Goal: Task Accomplishment & Management: Manage account settings

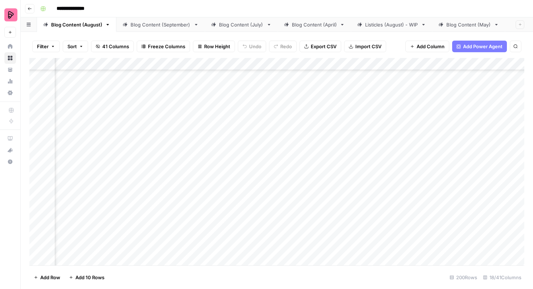
scroll to position [2263, 287]
click at [474, 135] on div "Add Column" at bounding box center [276, 162] width 495 height 208
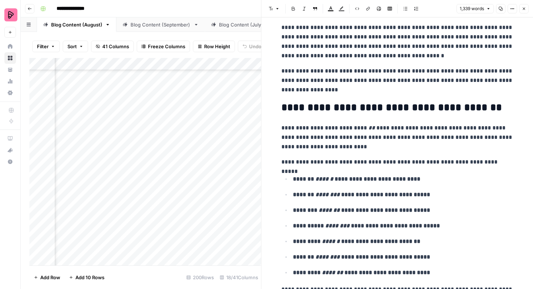
scroll to position [20, 0]
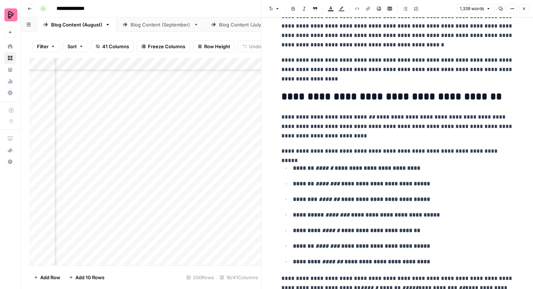
click at [525, 9] on icon "button" at bounding box center [524, 9] width 4 height 4
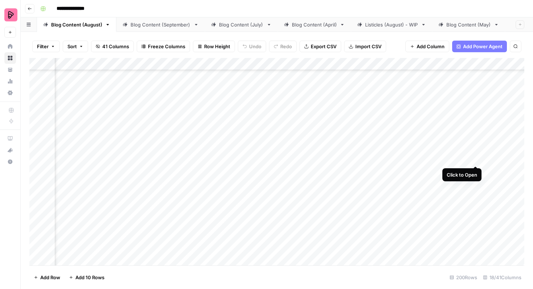
click at [473, 152] on div "Add Column" at bounding box center [276, 162] width 495 height 208
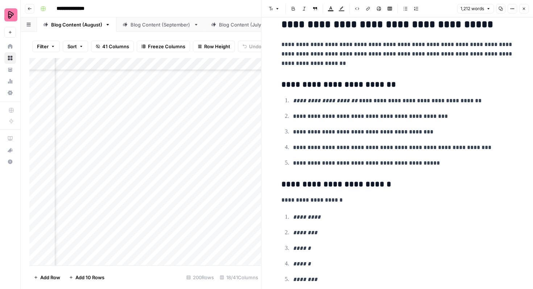
scroll to position [688, 0]
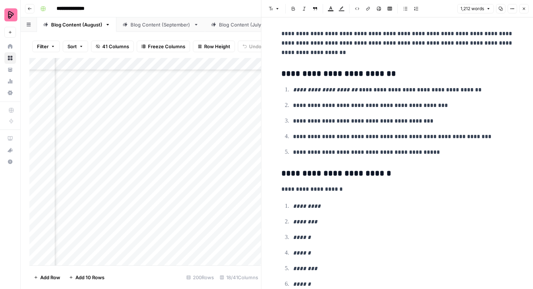
click at [523, 11] on button "Close" at bounding box center [524, 8] width 9 height 9
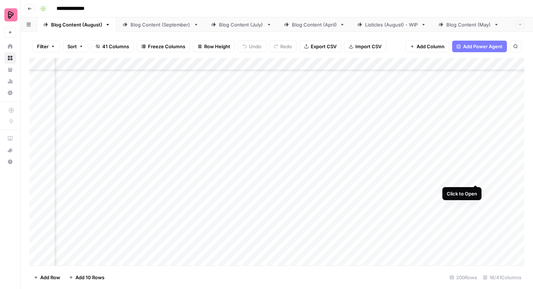
click at [476, 171] on div "Add Column" at bounding box center [276, 162] width 495 height 208
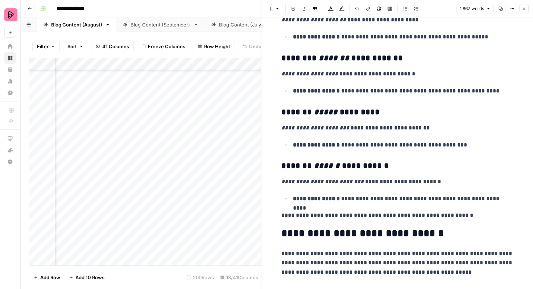
scroll to position [726, 0]
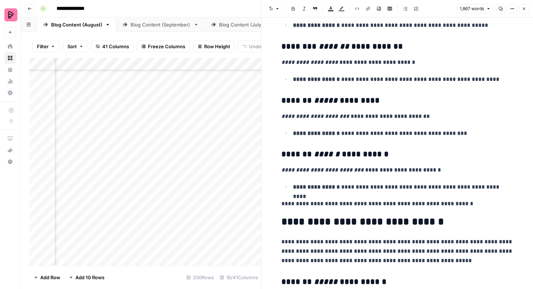
click at [524, 10] on icon "button" at bounding box center [524, 9] width 4 height 4
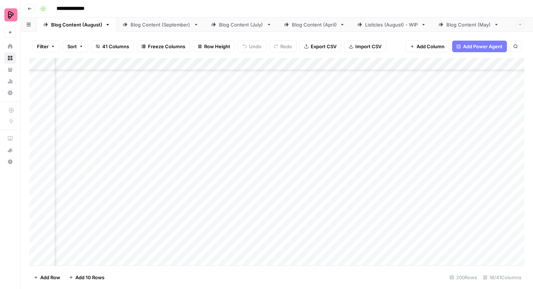
click at [474, 189] on div "Add Column" at bounding box center [276, 162] width 495 height 208
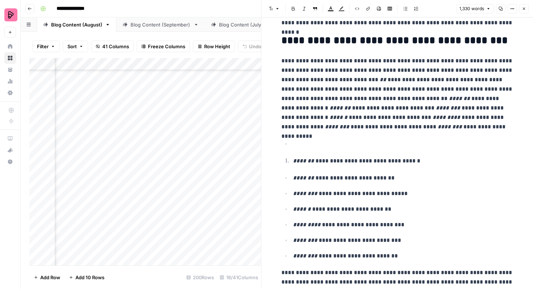
scroll to position [65, 0]
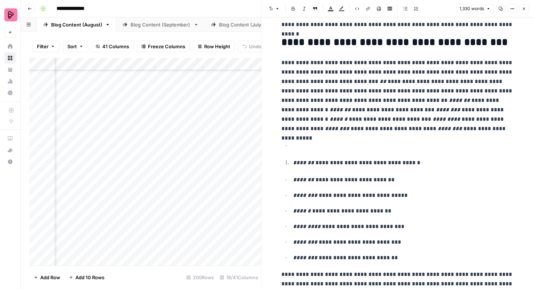
click at [522, 8] on icon "button" at bounding box center [524, 9] width 4 height 4
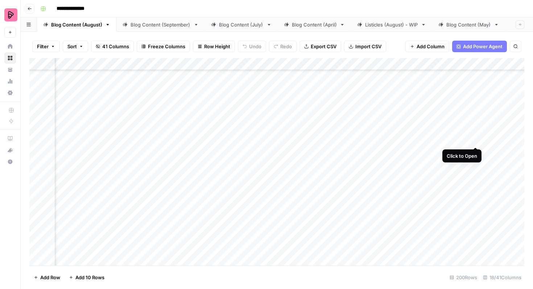
click at [476, 133] on div "Add Column" at bounding box center [276, 162] width 495 height 208
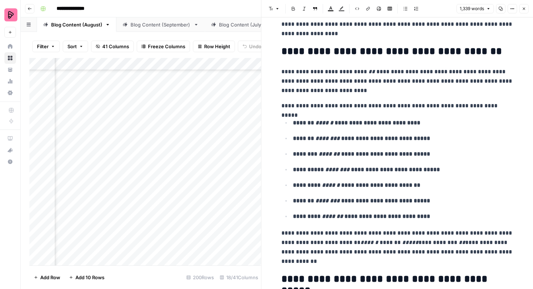
scroll to position [66, 0]
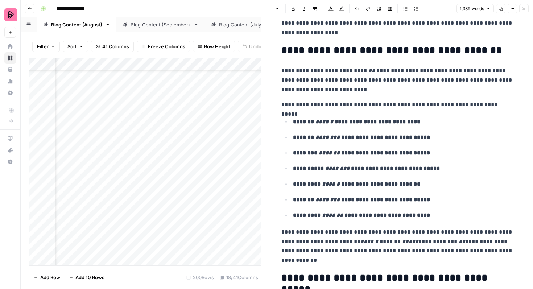
click at [524, 8] on icon "button" at bounding box center [524, 9] width 4 height 4
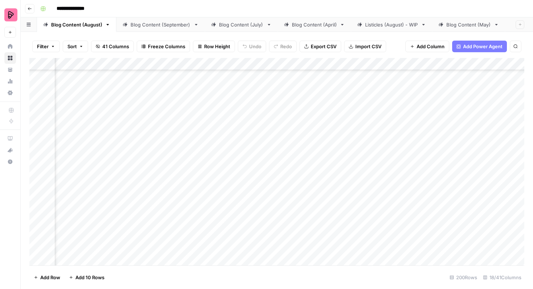
click at [476, 153] on div "Add Column" at bounding box center [276, 162] width 495 height 208
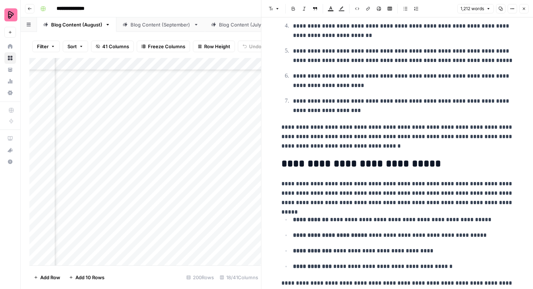
scroll to position [189, 0]
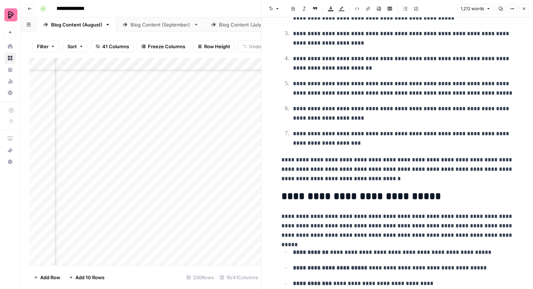
click at [525, 12] on button "Close" at bounding box center [524, 8] width 9 height 9
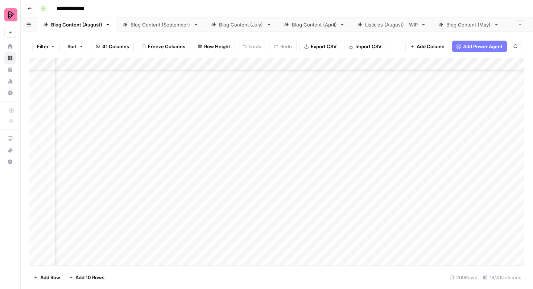
click at [477, 190] on div "Add Column" at bounding box center [276, 162] width 495 height 208
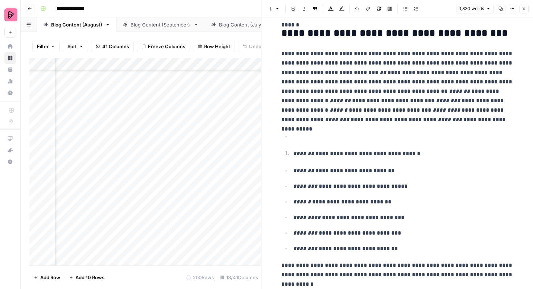
scroll to position [73, 0]
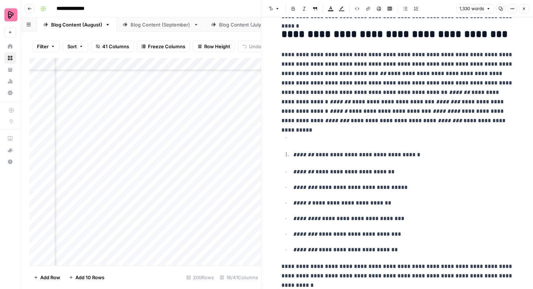
click at [525, 7] on icon "button" at bounding box center [524, 9] width 4 height 4
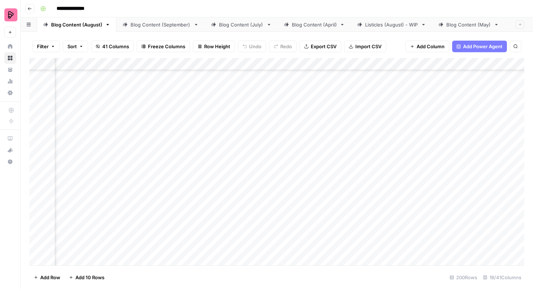
click at [475, 209] on div "Add Column" at bounding box center [276, 162] width 495 height 208
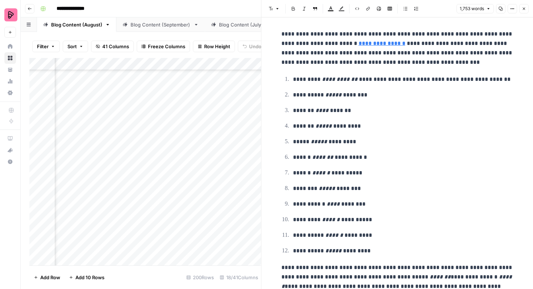
scroll to position [298, 0]
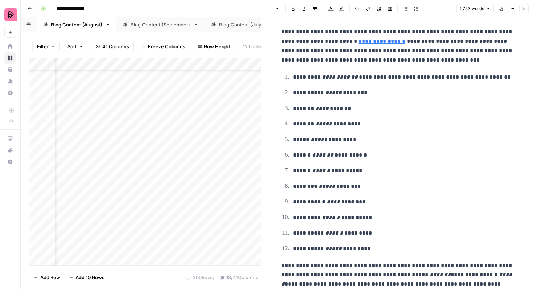
click at [524, 4] on button "Close" at bounding box center [524, 8] width 9 height 9
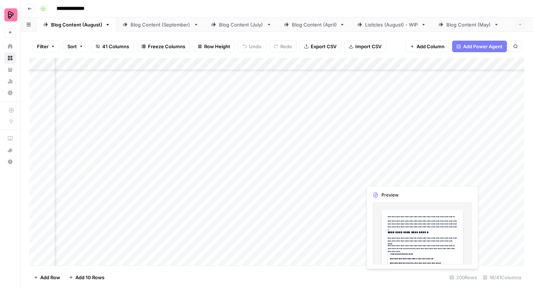
scroll to position [2315, 287]
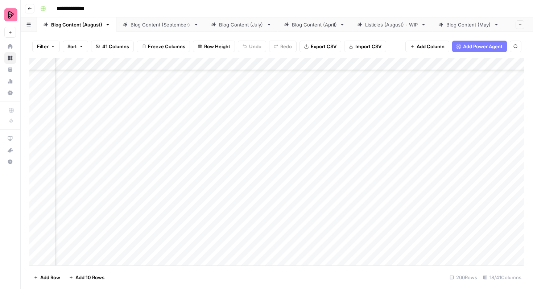
click at [474, 175] on div "Add Column" at bounding box center [276, 162] width 495 height 208
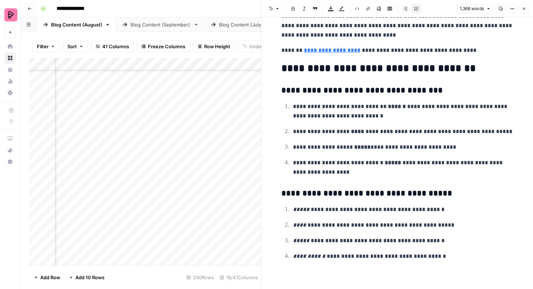
scroll to position [1727, 0]
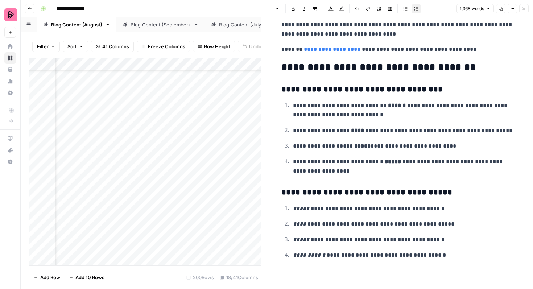
click at [522, 12] on button "Close" at bounding box center [524, 8] width 9 height 9
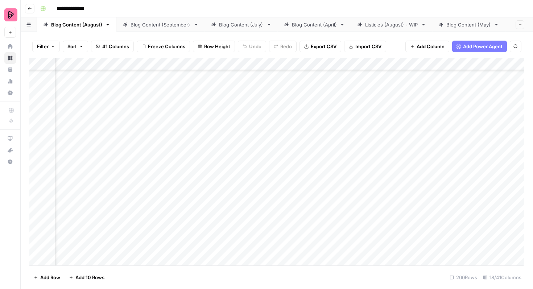
click at [262, 181] on div "Add Column" at bounding box center [276, 162] width 495 height 208
click at [251, 179] on div "Add Column" at bounding box center [276, 162] width 495 height 208
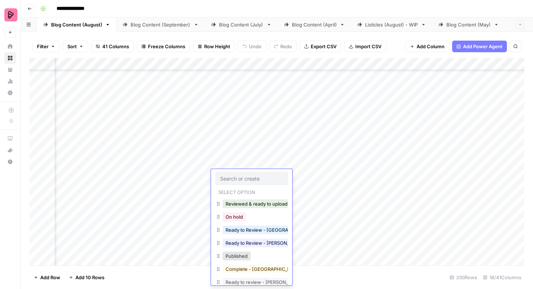
click at [262, 246] on button "Ready to Review - Rebekah" at bounding box center [266, 243] width 86 height 9
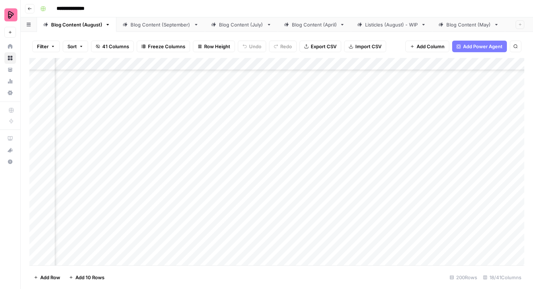
click at [473, 193] on div "Add Column" at bounding box center [276, 162] width 495 height 208
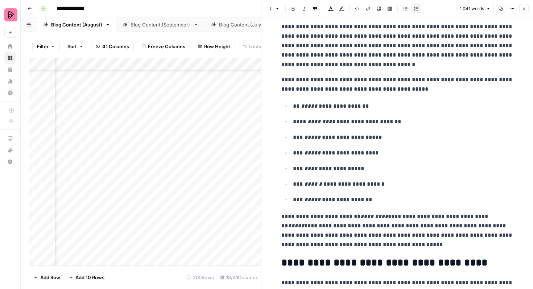
scroll to position [135, 0]
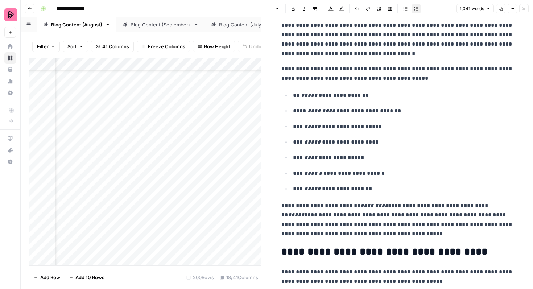
click at [525, 8] on icon "button" at bounding box center [524, 9] width 3 height 3
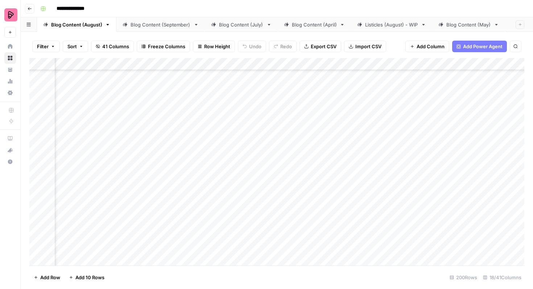
click at [249, 200] on div "Add Column" at bounding box center [276, 162] width 495 height 208
click at [241, 197] on div "Add Column" at bounding box center [276, 162] width 495 height 208
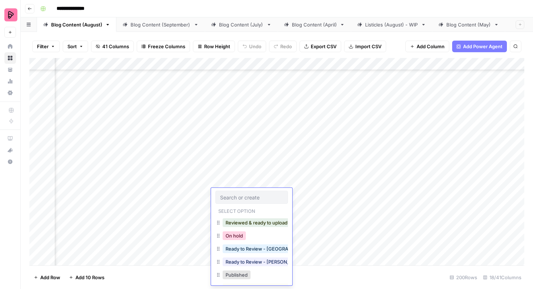
click at [242, 236] on button "On hold" at bounding box center [234, 235] width 23 height 9
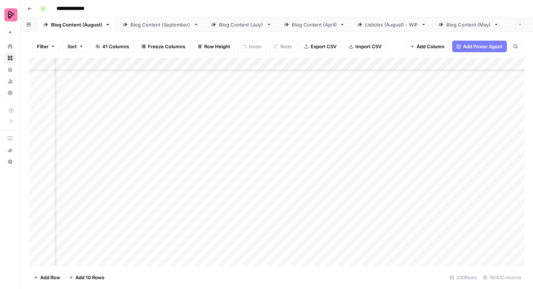
click at [246, 141] on div "Add Column" at bounding box center [276, 162] width 495 height 208
click at [236, 140] on div "Add Column" at bounding box center [276, 162] width 495 height 208
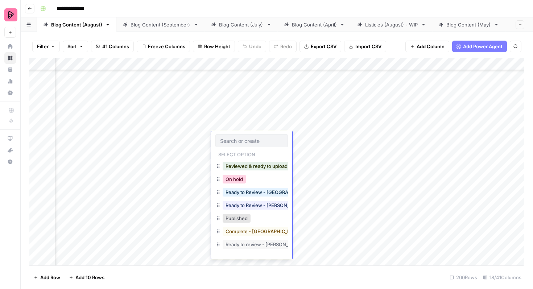
click at [240, 180] on button "On hold" at bounding box center [234, 179] width 23 height 9
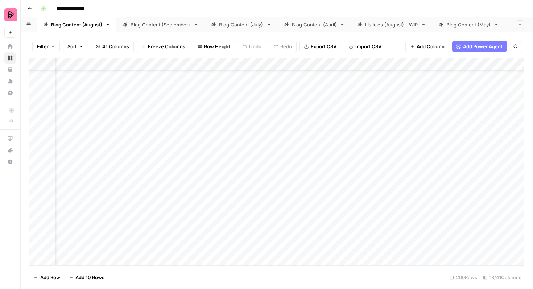
scroll to position [2299, 287]
click at [246, 105] on div "Add Column" at bounding box center [276, 162] width 495 height 208
click at [240, 104] on div "Add Column" at bounding box center [276, 162] width 495 height 208
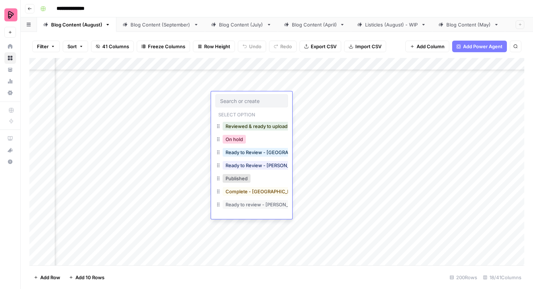
click at [238, 140] on button "On hold" at bounding box center [234, 139] width 23 height 9
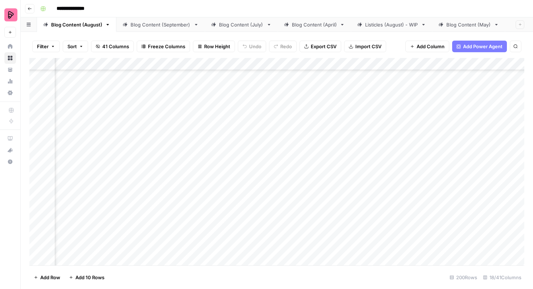
scroll to position [2432, 287]
click at [475, 134] on div "Add Column" at bounding box center [276, 162] width 495 height 208
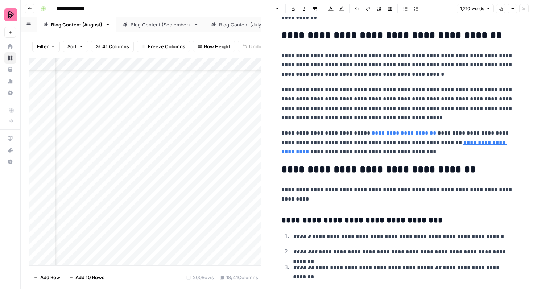
scroll to position [1660, 0]
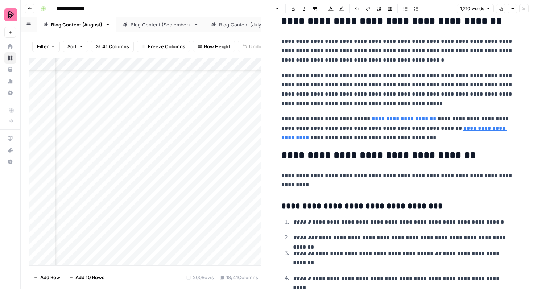
click at [522, 9] on icon "button" at bounding box center [524, 9] width 4 height 4
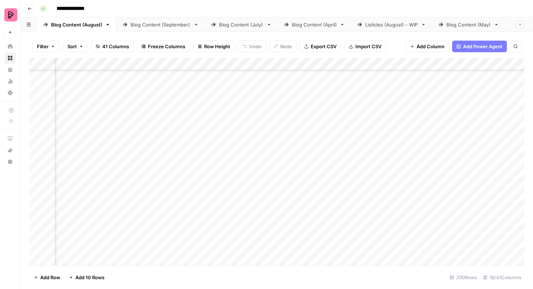
click at [248, 142] on div "Add Column" at bounding box center [276, 162] width 495 height 208
click at [237, 138] on div "Add Column" at bounding box center [276, 162] width 495 height 208
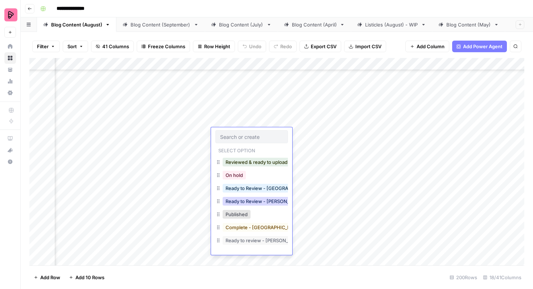
click at [255, 199] on button "Ready to Review - Rebekah" at bounding box center [266, 201] width 86 height 9
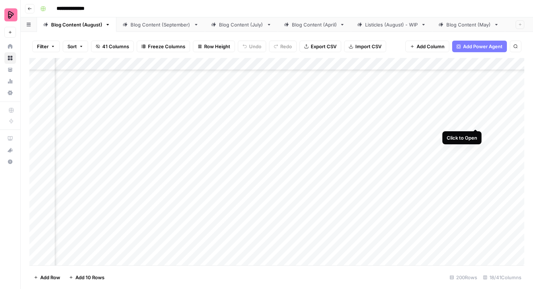
click at [475, 116] on div "Add Column" at bounding box center [276, 162] width 495 height 208
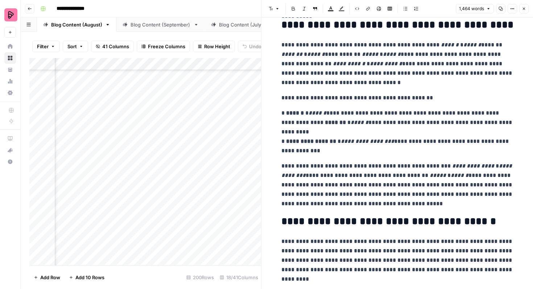
scroll to position [1951, 0]
click at [306, 124] on p "**********" at bounding box center [398, 131] width 232 height 47
click at [303, 123] on p "**********" at bounding box center [398, 131] width 232 height 47
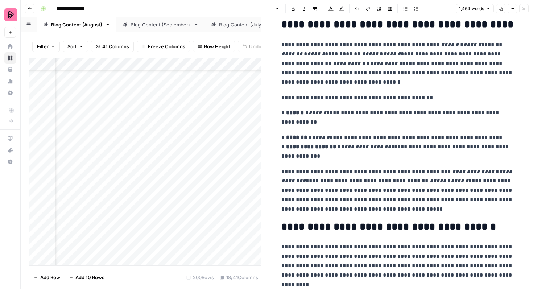
click at [282, 137] on p "**********" at bounding box center [398, 147] width 232 height 28
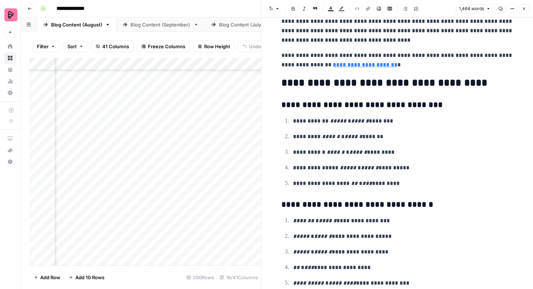
scroll to position [2245, 0]
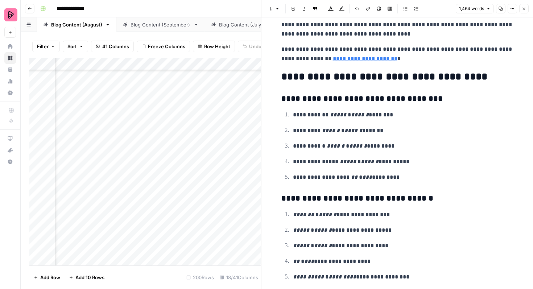
click at [521, 7] on button "Close" at bounding box center [524, 8] width 9 height 9
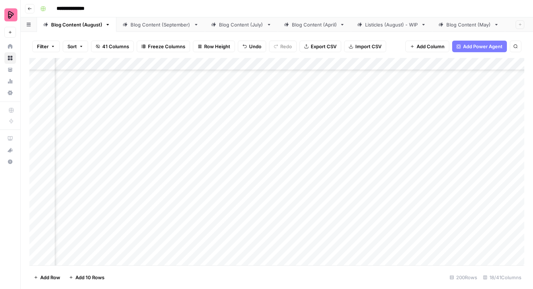
click at [243, 118] on div "Add Column" at bounding box center [276, 162] width 495 height 208
click at [234, 118] on div "Add Column" at bounding box center [276, 162] width 495 height 208
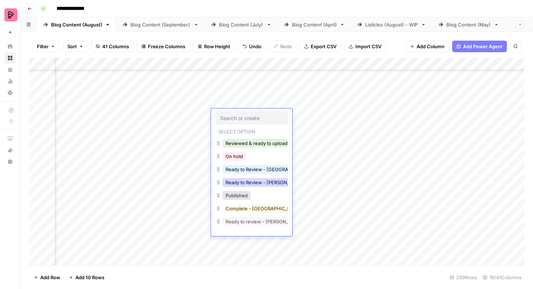
click at [262, 181] on button "Ready to Review - Rebekah" at bounding box center [266, 182] width 86 height 9
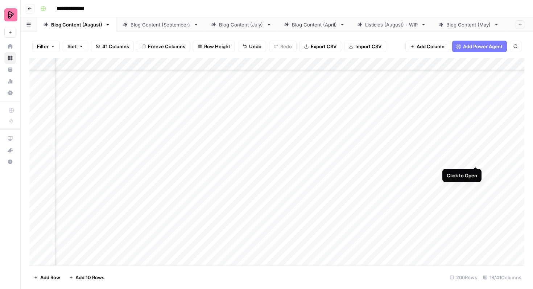
click at [476, 153] on div "Add Column" at bounding box center [276, 162] width 495 height 208
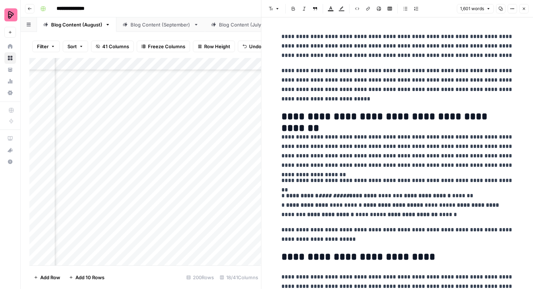
scroll to position [2432, 287]
click at [524, 11] on icon "button" at bounding box center [524, 9] width 4 height 4
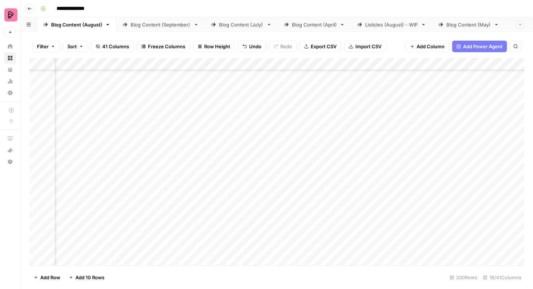
scroll to position [2289, 287]
click at [476, 108] on div "Add Column" at bounding box center [276, 162] width 495 height 208
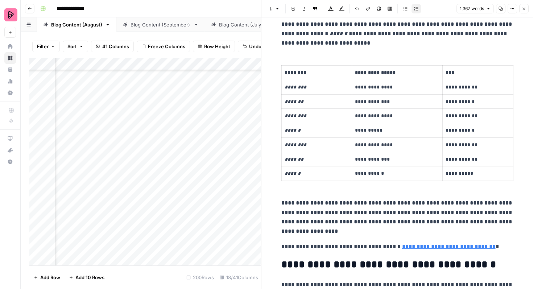
scroll to position [306, 0]
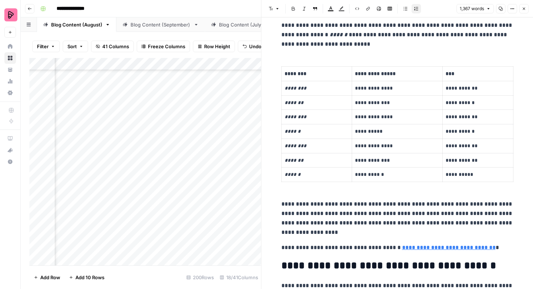
click at [526, 12] on button "Close" at bounding box center [524, 8] width 9 height 9
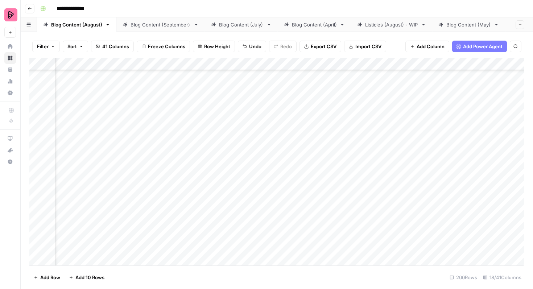
scroll to position [1634, 287]
click at [263, 110] on div "Add Column" at bounding box center [276, 162] width 495 height 208
click at [263, 108] on div "Add Column" at bounding box center [276, 162] width 495 height 208
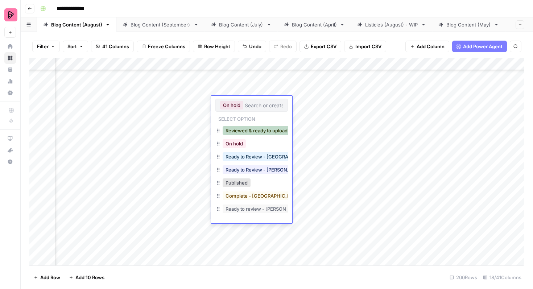
click at [258, 129] on button "Reviewed & ready to upload" at bounding box center [257, 130] width 68 height 9
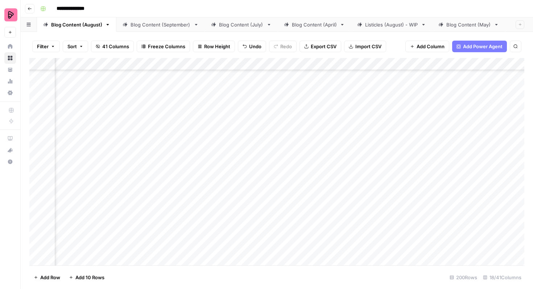
scroll to position [1363, 287]
click at [269, 92] on div "Add Column" at bounding box center [276, 162] width 495 height 208
click at [258, 90] on div "Add Column" at bounding box center [276, 162] width 495 height 208
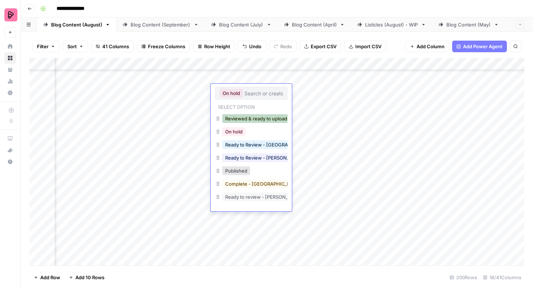
click at [264, 121] on button "Reviewed & ready to upload" at bounding box center [256, 118] width 68 height 9
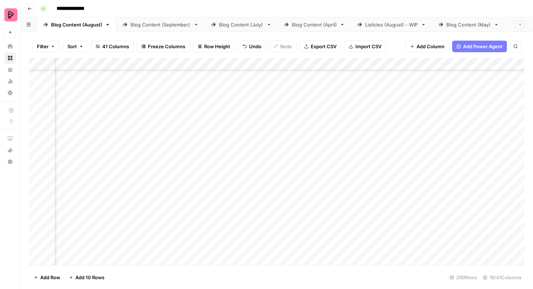
scroll to position [1362, 287]
click at [37, 96] on div "Add Column" at bounding box center [276, 162] width 495 height 208
click at [37, 158] on div "Add Column" at bounding box center [276, 162] width 495 height 208
click at [37, 213] on div "Add Column" at bounding box center [276, 162] width 495 height 208
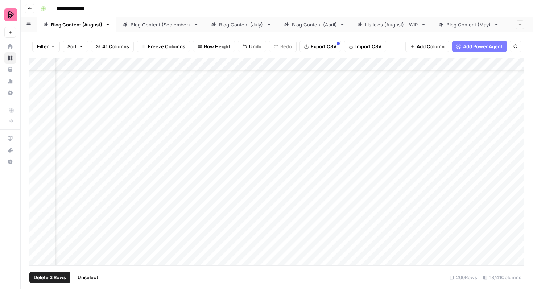
scroll to position [1702, 287]
click at [38, 132] on div "Add Column" at bounding box center [276, 162] width 495 height 208
click at [37, 151] on div "Add Column" at bounding box center [276, 162] width 495 height 208
click at [36, 168] on div "Add Column" at bounding box center [276, 162] width 495 height 208
click at [36, 187] on div "Add Column" at bounding box center [276, 162] width 495 height 208
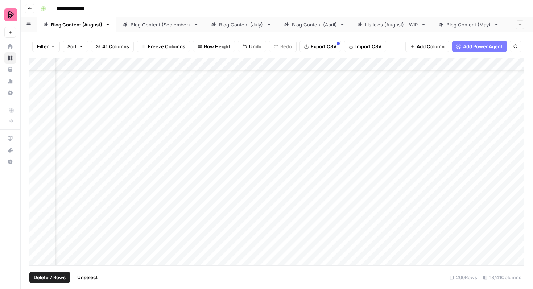
click at [37, 208] on div "Add Column" at bounding box center [276, 162] width 495 height 208
click at [36, 226] on div "Add Column" at bounding box center [276, 162] width 495 height 208
click at [39, 123] on div "Add Column" at bounding box center [276, 162] width 495 height 208
click at [38, 138] on div "Add Column" at bounding box center [276, 162] width 495 height 208
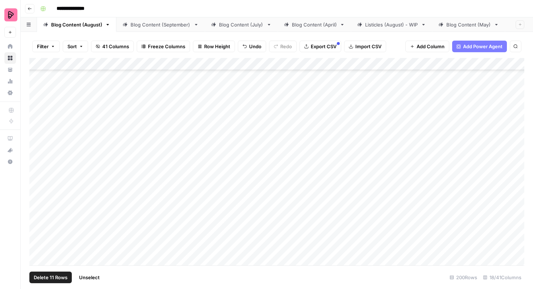
scroll to position [1844, 0]
click at [37, 159] on div "Add Column" at bounding box center [276, 162] width 495 height 208
click at [37, 175] on div "Add Column" at bounding box center [276, 162] width 495 height 208
click at [36, 200] on div "Add Column" at bounding box center [276, 162] width 495 height 208
click at [37, 216] on div "Add Column" at bounding box center [276, 162] width 495 height 208
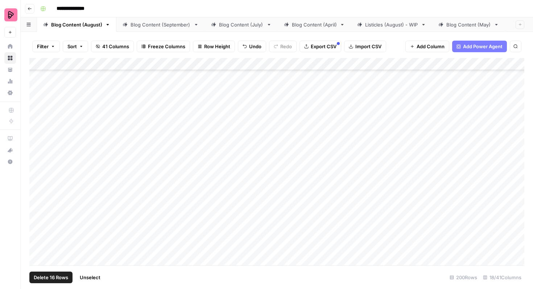
click at [37, 235] on div "Add Column" at bounding box center [276, 162] width 495 height 208
click at [37, 253] on div "Add Column" at bounding box center [276, 162] width 495 height 208
click at [36, 229] on div "Add Column" at bounding box center [276, 162] width 495 height 208
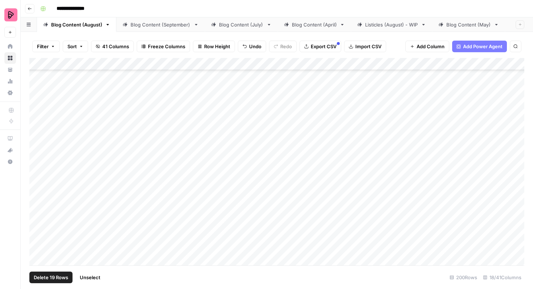
click at [37, 157] on div "Add Column" at bounding box center [276, 162] width 495 height 208
click at [37, 175] on div "Add Column" at bounding box center [276, 162] width 495 height 208
click at [37, 194] on div "Add Column" at bounding box center [276, 162] width 495 height 208
click at [328, 48] on span "Export CSV" at bounding box center [324, 46] width 26 height 7
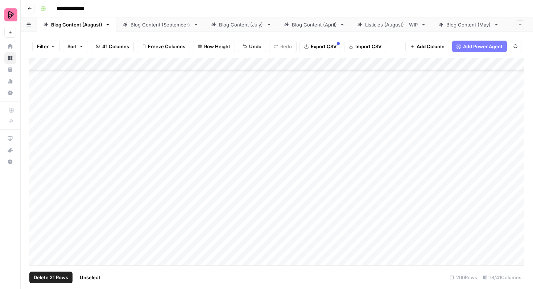
scroll to position [1858, 0]
click at [99, 276] on span "Unselect" at bounding box center [90, 277] width 21 height 7
click at [486, 159] on div "Add Column" at bounding box center [276, 162] width 495 height 208
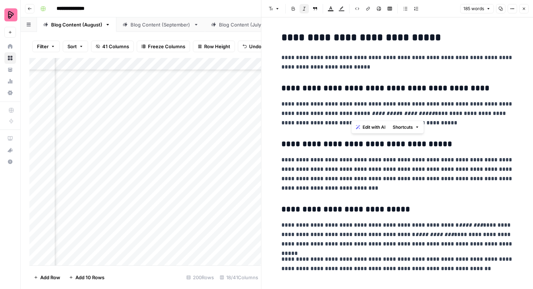
drag, startPoint x: 352, startPoint y: 115, endPoint x: 376, endPoint y: 114, distance: 24.7
click at [376, 114] on p "**********" at bounding box center [398, 113] width 232 height 28
copy em "*********"
click at [453, 137] on div "**********" at bounding box center [397, 152] width 241 height 247
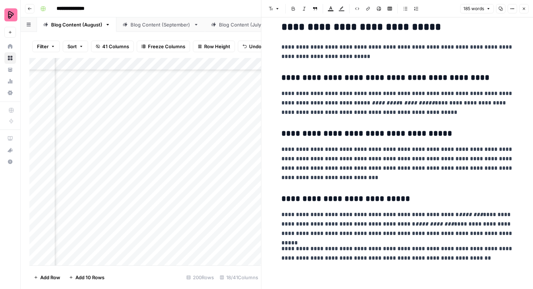
click at [524, 10] on icon "button" at bounding box center [524, 9] width 4 height 4
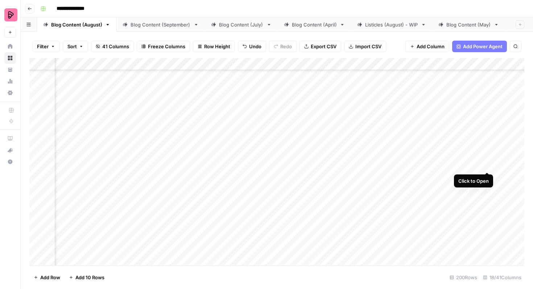
click at [485, 159] on div "Add Column" at bounding box center [276, 162] width 495 height 208
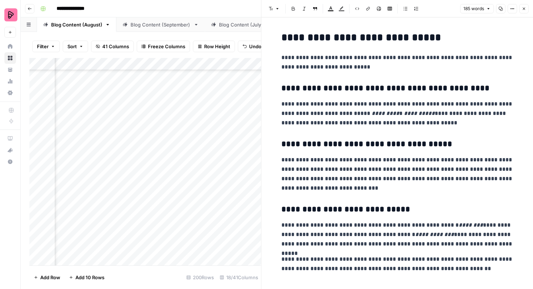
scroll to position [11, 0]
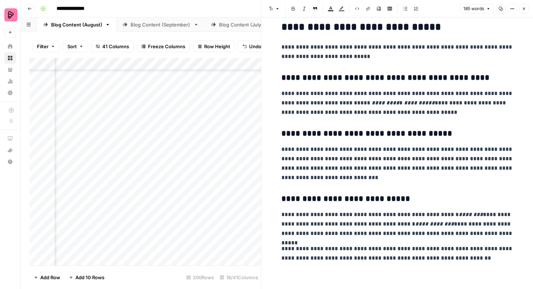
click at [526, 7] on icon "button" at bounding box center [524, 9] width 4 height 4
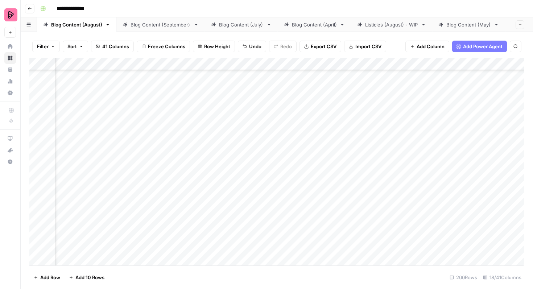
scroll to position [1785, 307]
click at [445, 159] on div "Add Column" at bounding box center [276, 162] width 495 height 208
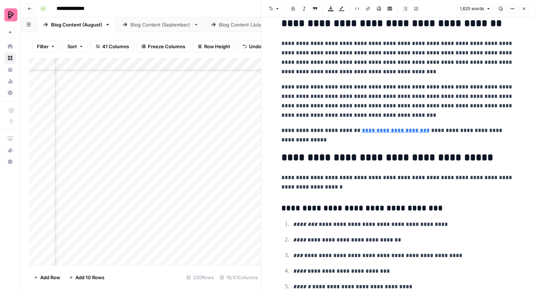
scroll to position [2143, 0]
click at [522, 11] on button "Close" at bounding box center [524, 8] width 9 height 9
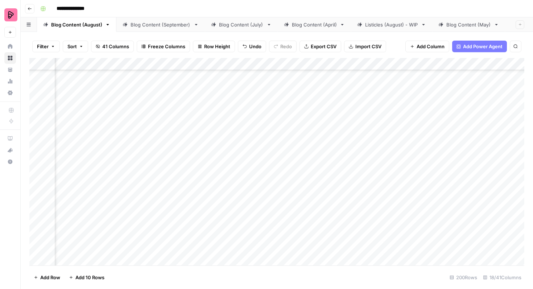
scroll to position [1913, 307]
click at [446, 198] on div "Add Column" at bounding box center [276, 162] width 495 height 208
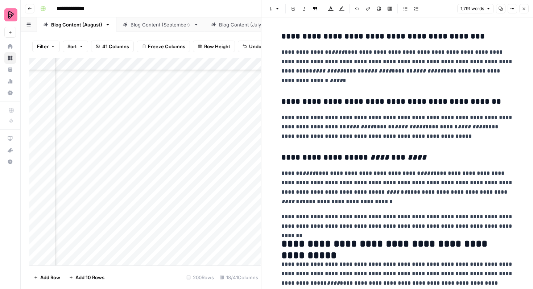
scroll to position [658, 0]
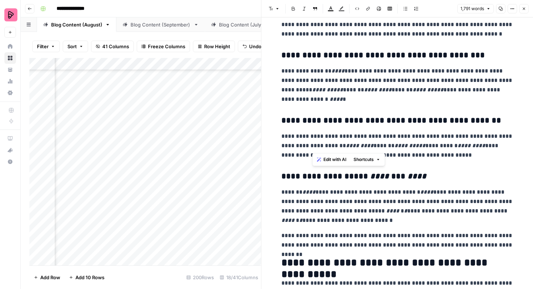
drag, startPoint x: 313, startPoint y: 144, endPoint x: 457, endPoint y: 143, distance: 143.3
click at [457, 143] on p "**********" at bounding box center [398, 146] width 232 height 28
copy p "**********"
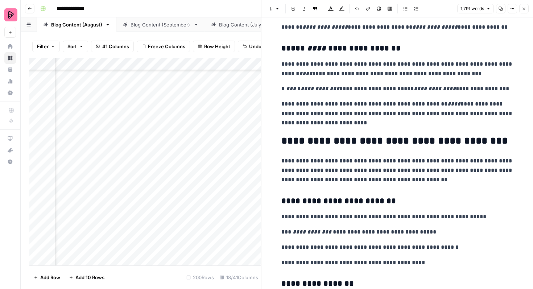
scroll to position [1067, 0]
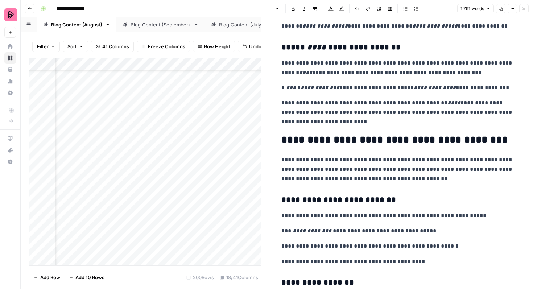
click at [525, 7] on icon "button" at bounding box center [524, 9] width 4 height 4
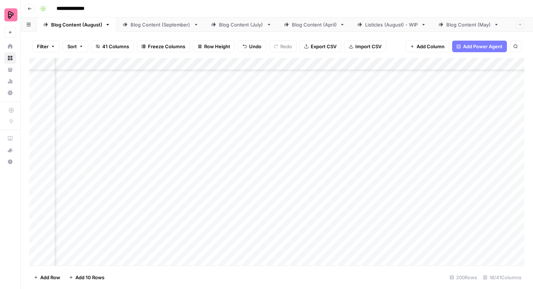
scroll to position [2415, 307]
click at [456, 170] on div "Add Column" at bounding box center [276, 162] width 495 height 208
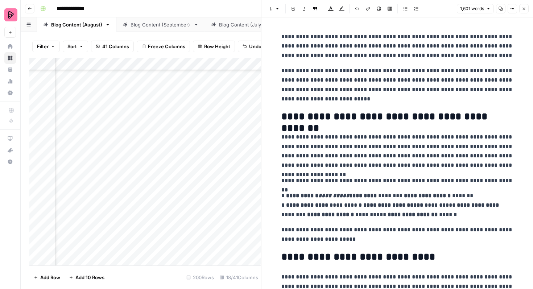
click at [405, 196] on p "**********" at bounding box center [398, 205] width 232 height 28
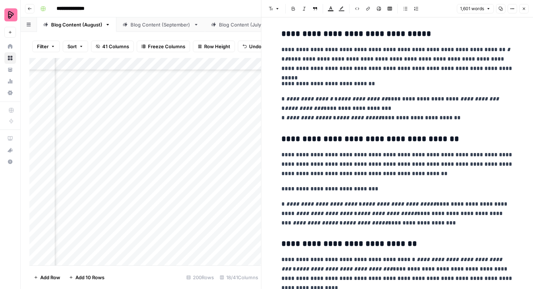
scroll to position [530, 0]
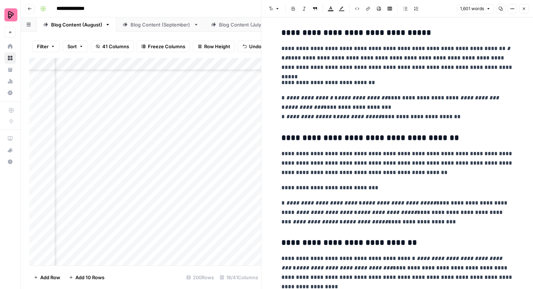
click at [308, 212] on p "**********" at bounding box center [398, 212] width 232 height 28
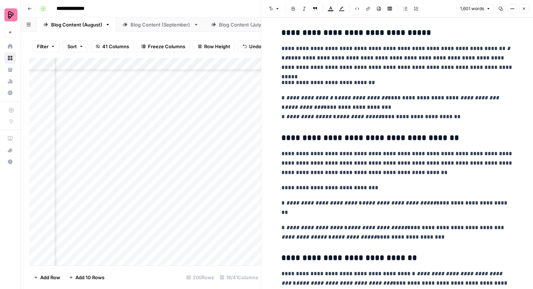
click at [493, 229] on p "**********" at bounding box center [398, 232] width 232 height 19
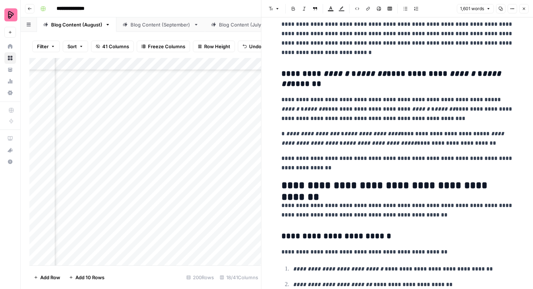
scroll to position [1015, 0]
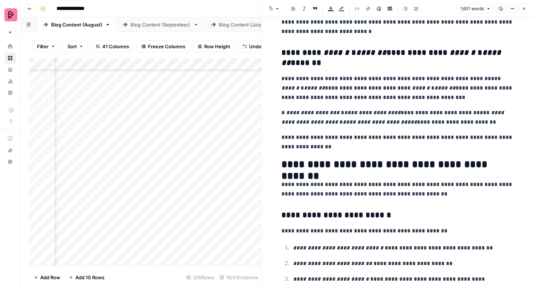
click at [480, 114] on p "**********" at bounding box center [398, 117] width 232 height 19
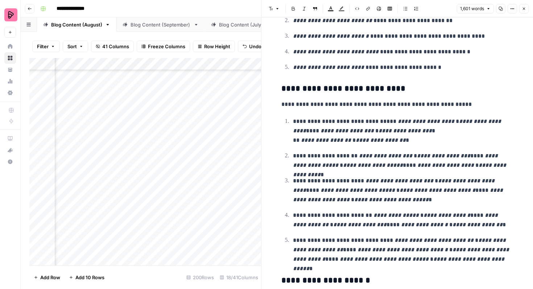
scroll to position [1265, 0]
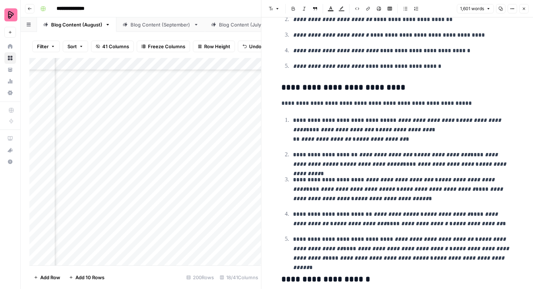
click at [386, 121] on p "**********" at bounding box center [403, 130] width 221 height 28
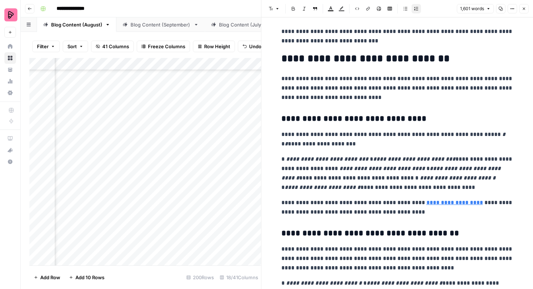
scroll to position [1657, 0]
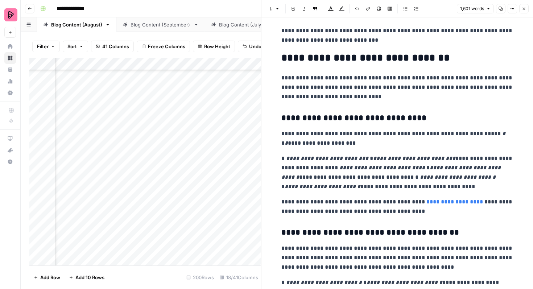
click at [352, 170] on p "**********" at bounding box center [398, 173] width 232 height 38
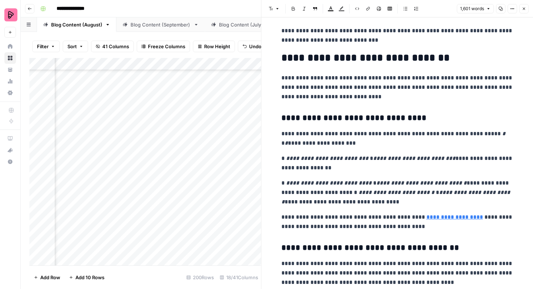
click at [346, 195] on p "**********" at bounding box center [398, 193] width 232 height 28
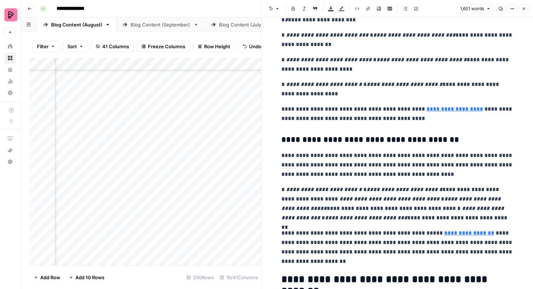
scroll to position [1784, 0]
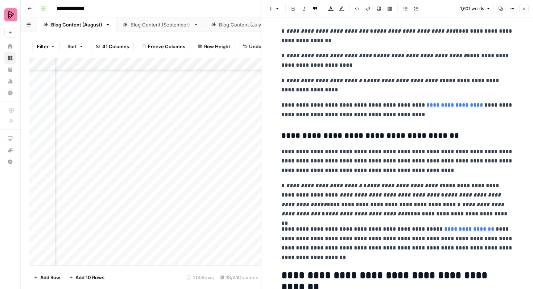
click at [307, 195] on p "**********" at bounding box center [398, 200] width 232 height 38
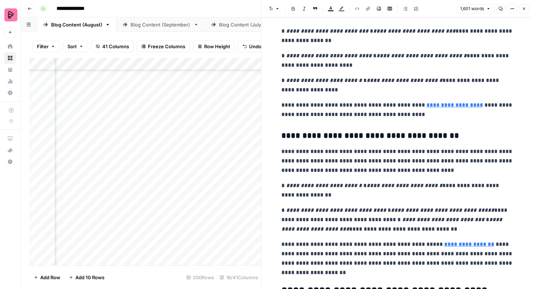
click at [385, 219] on p "**********" at bounding box center [398, 220] width 232 height 28
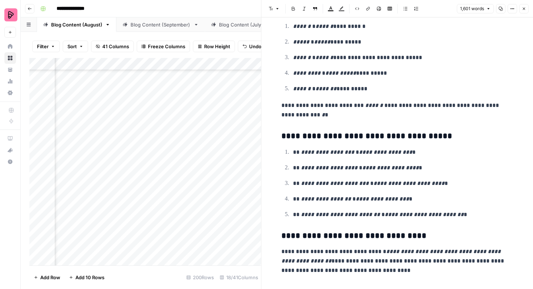
scroll to position [2268, 0]
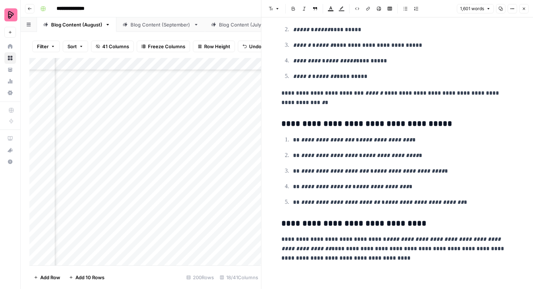
click at [525, 10] on icon "button" at bounding box center [524, 9] width 4 height 4
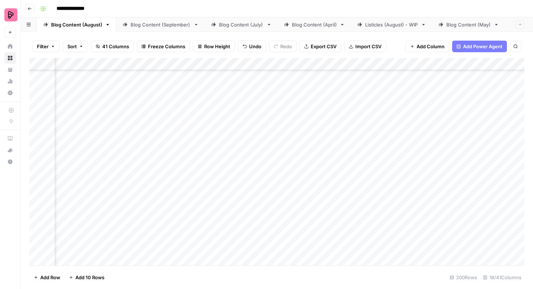
click at [233, 174] on div "Add Column" at bounding box center [276, 162] width 495 height 208
click at [223, 174] on div "Add Column" at bounding box center [276, 162] width 495 height 208
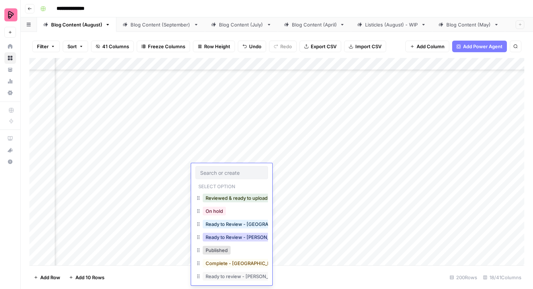
click at [241, 237] on button "Ready to Review - Rebekah" at bounding box center [246, 237] width 86 height 9
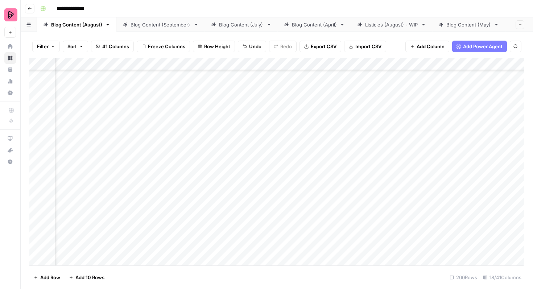
scroll to position [2415, 530]
click at [428, 169] on div "Add Column" at bounding box center [276, 162] width 495 height 208
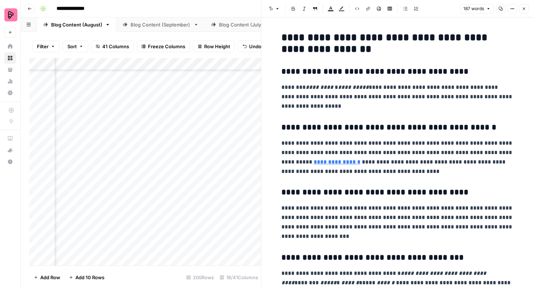
scroll to position [44, 0]
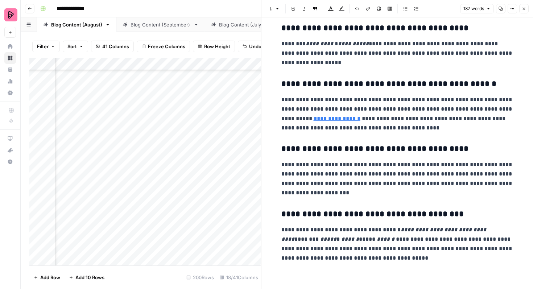
click at [526, 7] on icon "button" at bounding box center [524, 9] width 4 height 4
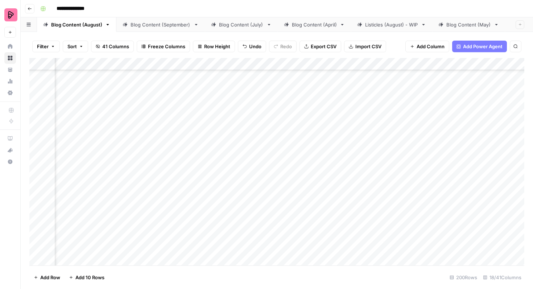
scroll to position [2274, 220]
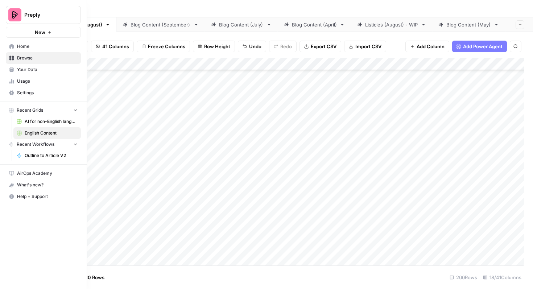
click at [35, 121] on span "AI for non-English languages" at bounding box center [51, 121] width 53 height 7
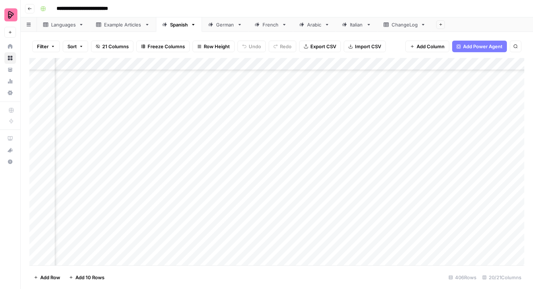
scroll to position [4714, 344]
click at [40, 176] on div "Add Column" at bounding box center [276, 162] width 495 height 208
click at [36, 162] on div "Add Column" at bounding box center [276, 162] width 495 height 208
click at [35, 148] on div "Add Column" at bounding box center [276, 162] width 495 height 208
click at [35, 137] on div "Add Column" at bounding box center [276, 162] width 495 height 208
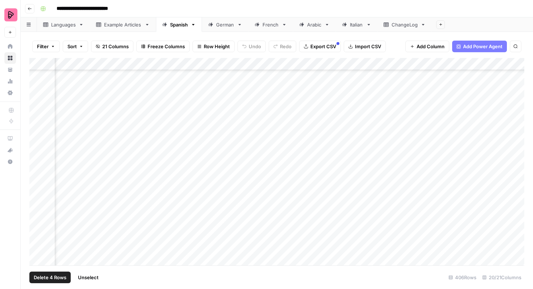
click at [34, 125] on div "Add Column" at bounding box center [276, 162] width 495 height 208
click at [34, 114] on div "Add Column" at bounding box center [276, 162] width 495 height 208
click at [34, 97] on div "Add Column" at bounding box center [276, 162] width 495 height 208
click at [34, 89] on div "Add Column" at bounding box center [276, 162] width 495 height 208
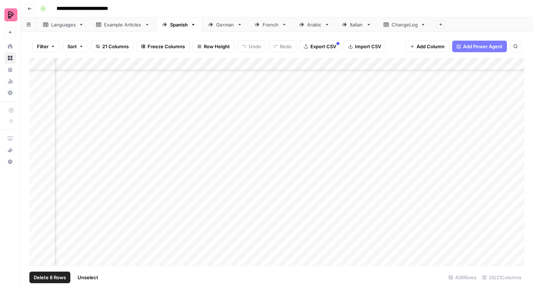
click at [34, 165] on div "Add Column" at bounding box center [276, 162] width 495 height 208
click at [36, 164] on div "Add Column" at bounding box center [276, 162] width 495 height 208
click at [36, 155] on div "Add Column" at bounding box center [276, 162] width 495 height 208
click at [36, 142] on div "Add Column" at bounding box center [276, 162] width 495 height 208
click at [36, 128] on div "Add Column" at bounding box center [276, 162] width 495 height 208
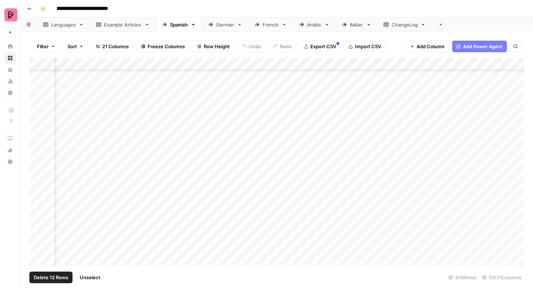
scroll to position [4549, 344]
click at [36, 189] on div "Add Column" at bounding box center [276, 162] width 495 height 208
click at [36, 177] on div "Add Column" at bounding box center [276, 162] width 495 height 208
click at [36, 166] on div "Add Column" at bounding box center [276, 162] width 495 height 208
click at [36, 153] on div "Add Column" at bounding box center [276, 162] width 495 height 208
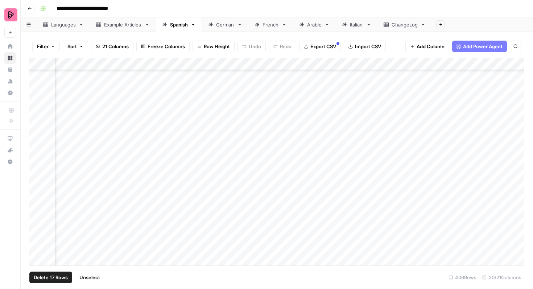
click at [36, 141] on div "Add Column" at bounding box center [276, 162] width 495 height 208
click at [36, 202] on div "Add Column" at bounding box center [276, 162] width 495 height 208
click at [36, 190] on div "Add Column" at bounding box center [276, 162] width 495 height 208
click at [37, 176] on div "Add Column" at bounding box center [276, 162] width 495 height 208
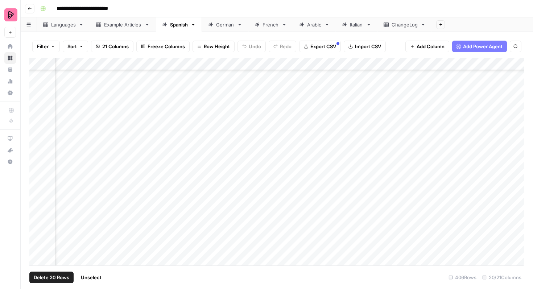
click at [37, 164] on div "Add Column" at bounding box center [276, 162] width 495 height 208
click at [36, 155] on div "Add Column" at bounding box center [276, 162] width 495 height 208
click at [37, 142] on div "Add Column" at bounding box center [276, 162] width 495 height 208
click at [36, 128] on div "Add Column" at bounding box center [276, 162] width 495 height 208
click at [36, 117] on div "Add Column" at bounding box center [276, 162] width 495 height 208
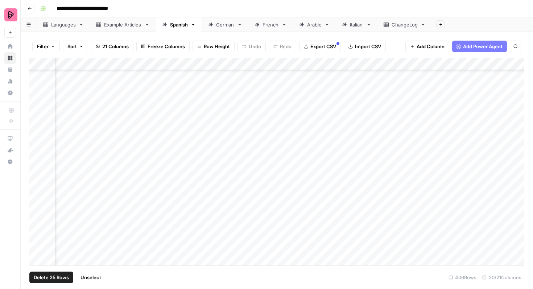
scroll to position [4595, 344]
click at [311, 47] on span "Export CSV" at bounding box center [324, 46] width 26 height 7
click at [96, 280] on span "Unselect" at bounding box center [91, 277] width 21 height 7
click at [218, 22] on div "German" at bounding box center [225, 24] width 18 height 7
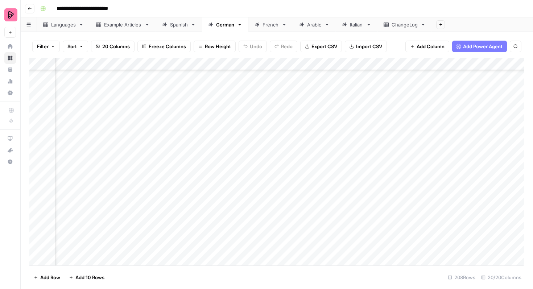
scroll to position [2240, 216]
click at [37, 204] on div "Add Column" at bounding box center [276, 162] width 495 height 208
click at [38, 192] on div "Add Column" at bounding box center [276, 162] width 495 height 208
click at [36, 180] on div "Add Column" at bounding box center [276, 162] width 495 height 208
click at [37, 167] on div "Add Column" at bounding box center [276, 162] width 495 height 208
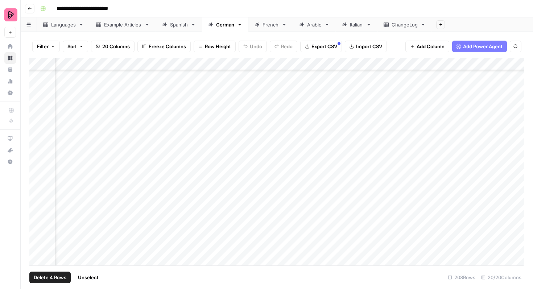
click at [36, 155] on div "Add Column" at bounding box center [276, 162] width 495 height 208
click at [36, 143] on div "Add Column" at bounding box center [276, 162] width 495 height 208
click at [36, 130] on div "Add Column" at bounding box center [276, 162] width 495 height 208
click at [35, 118] on div "Add Column" at bounding box center [276, 162] width 495 height 208
click at [35, 105] on div "Add Column" at bounding box center [276, 162] width 495 height 208
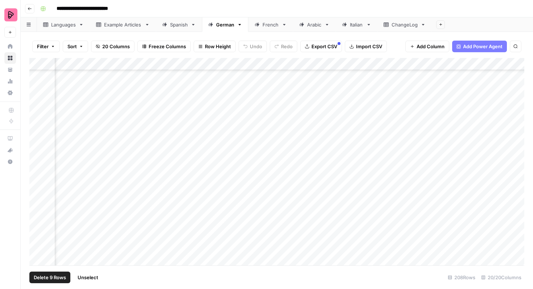
scroll to position [2166, 216]
click at [37, 168] on div "Add Column" at bounding box center [276, 162] width 495 height 208
click at [36, 155] on div "Add Column" at bounding box center [276, 162] width 495 height 208
click at [36, 143] on div "Add Column" at bounding box center [276, 162] width 495 height 208
click at [36, 131] on div "Add Column" at bounding box center [276, 162] width 495 height 208
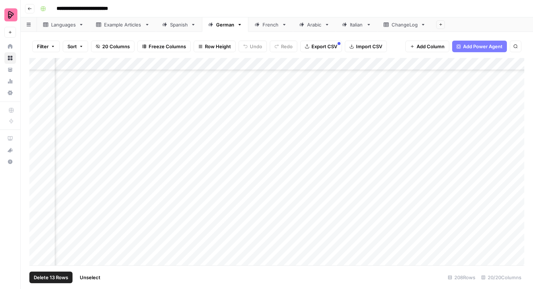
click at [35, 118] on div "Add Column" at bounding box center [276, 162] width 495 height 208
click at [35, 105] on div "Add Column" at bounding box center [276, 162] width 495 height 208
click at [36, 144] on div "Add Column" at bounding box center [276, 162] width 495 height 208
click at [36, 134] on div "Add Column" at bounding box center [276, 162] width 495 height 208
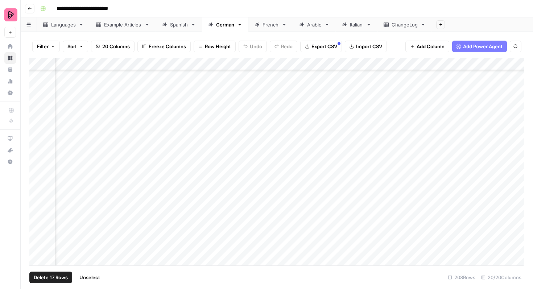
click at [36, 122] on div "Add Column" at bounding box center [276, 162] width 495 height 208
click at [36, 128] on div "Add Column" at bounding box center [276, 162] width 495 height 208
click at [35, 118] on div "Add Column" at bounding box center [276, 162] width 495 height 208
click at [36, 105] on div "Add Column" at bounding box center [276, 162] width 495 height 208
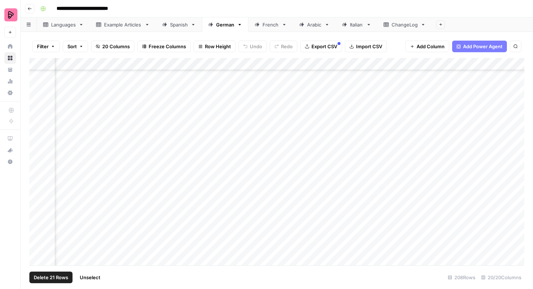
scroll to position [2182, 216]
click at [326, 46] on span "Export CSV" at bounding box center [325, 46] width 26 height 7
click at [99, 275] on span "Unselect" at bounding box center [90, 277] width 21 height 7
click at [271, 26] on div "French" at bounding box center [271, 24] width 16 height 7
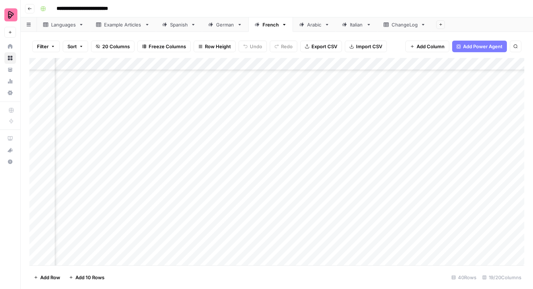
scroll to position [134, 198]
click at [37, 237] on div "Add Column" at bounding box center [276, 162] width 495 height 208
click at [37, 227] on div "Add Column" at bounding box center [276, 162] width 495 height 208
click at [37, 214] on div "Add Column" at bounding box center [276, 162] width 495 height 208
click at [37, 202] on div "Add Column" at bounding box center [276, 162] width 495 height 208
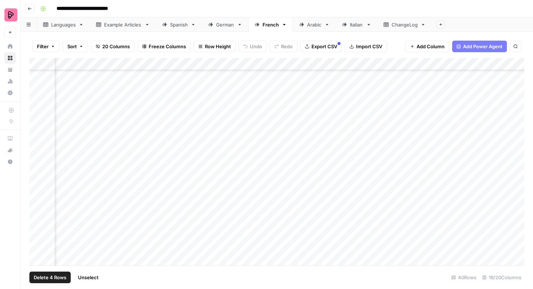
click at [36, 189] on div "Add Column" at bounding box center [276, 162] width 495 height 208
click at [37, 175] on div "Add Column" at bounding box center [276, 162] width 495 height 208
click at [37, 162] on div "Add Column" at bounding box center [276, 162] width 495 height 208
click at [36, 153] on div "Add Column" at bounding box center [276, 162] width 495 height 208
click at [36, 141] on div "Add Column" at bounding box center [276, 162] width 495 height 208
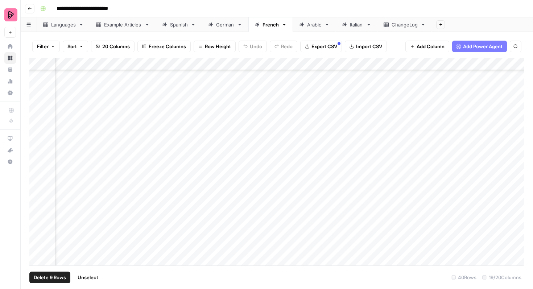
click at [36, 124] on div "Add Column" at bounding box center [276, 162] width 495 height 208
click at [317, 49] on span "Export CSV" at bounding box center [325, 46] width 26 height 7
click at [321, 47] on span "Export CSV" at bounding box center [325, 46] width 26 height 7
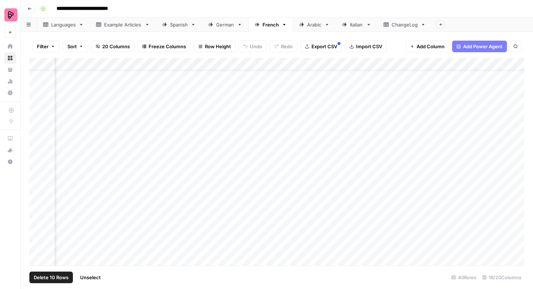
click at [37, 229] on div "Add Column" at bounding box center [276, 162] width 495 height 208
click at [37, 218] on div "Add Column" at bounding box center [276, 162] width 495 height 208
click at [37, 205] on div "Add Column" at bounding box center [276, 162] width 495 height 208
click at [37, 193] on div "Add Column" at bounding box center [276, 162] width 495 height 208
click at [37, 180] on div "Add Column" at bounding box center [276, 162] width 495 height 208
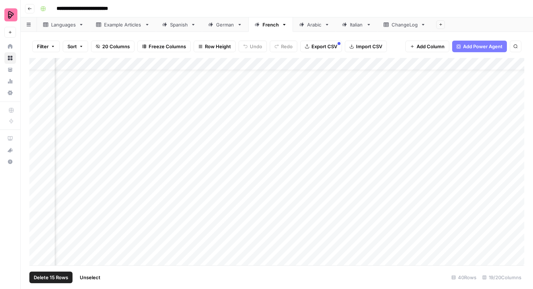
click at [37, 169] on div "Add Column" at bounding box center [276, 162] width 495 height 208
click at [37, 158] on div "Add Column" at bounding box center [276, 162] width 495 height 208
click at [37, 145] on div "Add Column" at bounding box center [276, 162] width 495 height 208
click at [37, 132] on div "Add Column" at bounding box center [276, 162] width 495 height 208
click at [37, 121] on div "Add Column" at bounding box center [276, 162] width 495 height 208
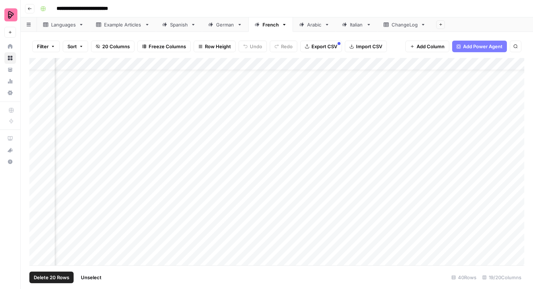
click at [321, 45] on span "Export CSV" at bounding box center [325, 46] width 26 height 7
click at [95, 279] on span "Unselect" at bounding box center [91, 277] width 21 height 7
click at [224, 28] on div "German" at bounding box center [225, 24] width 18 height 7
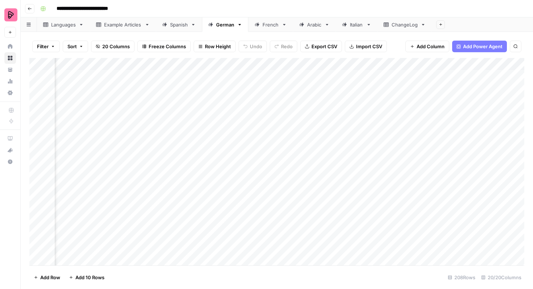
scroll to position [0, 165]
click at [265, 26] on div "French" at bounding box center [271, 24] width 16 height 7
